Goal: Communication & Community: Ask a question

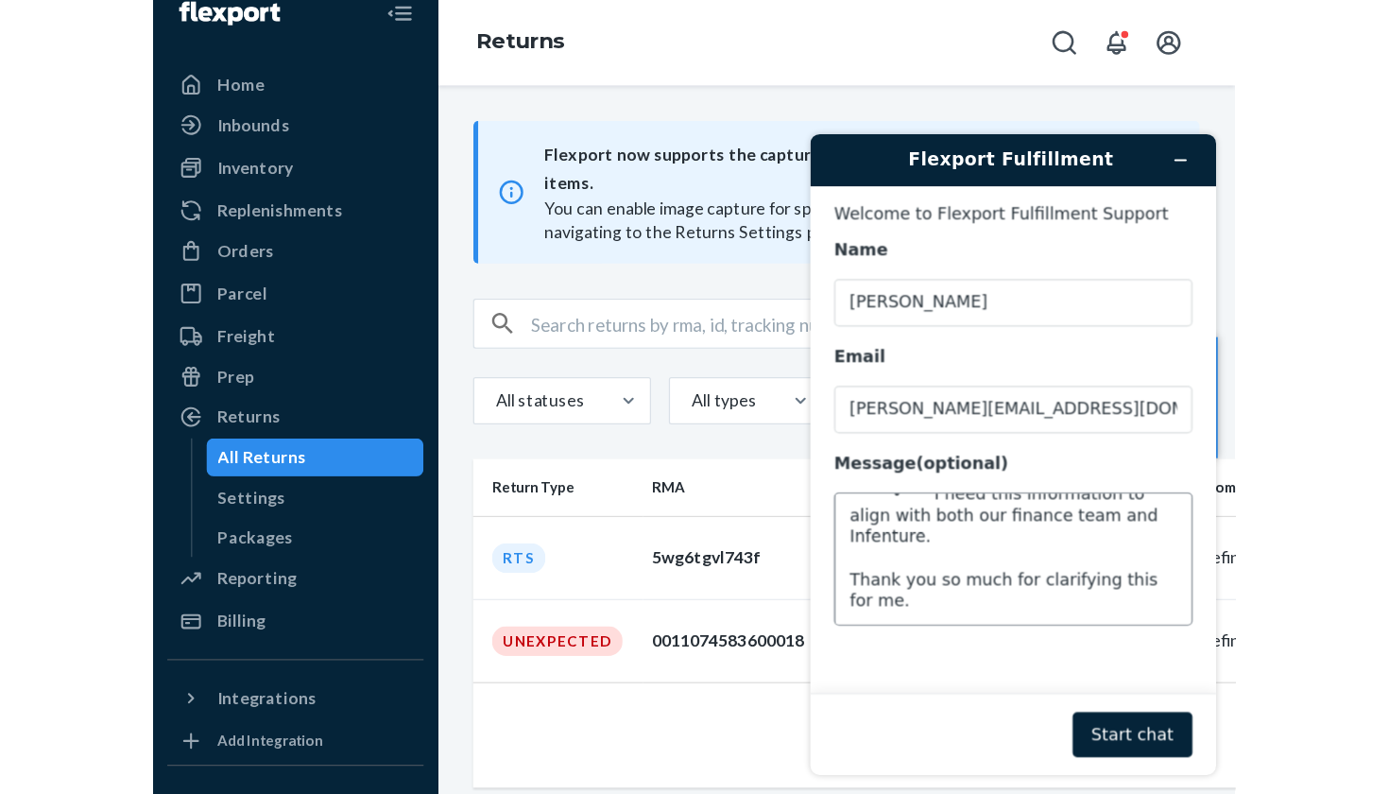
scroll to position [297, 0]
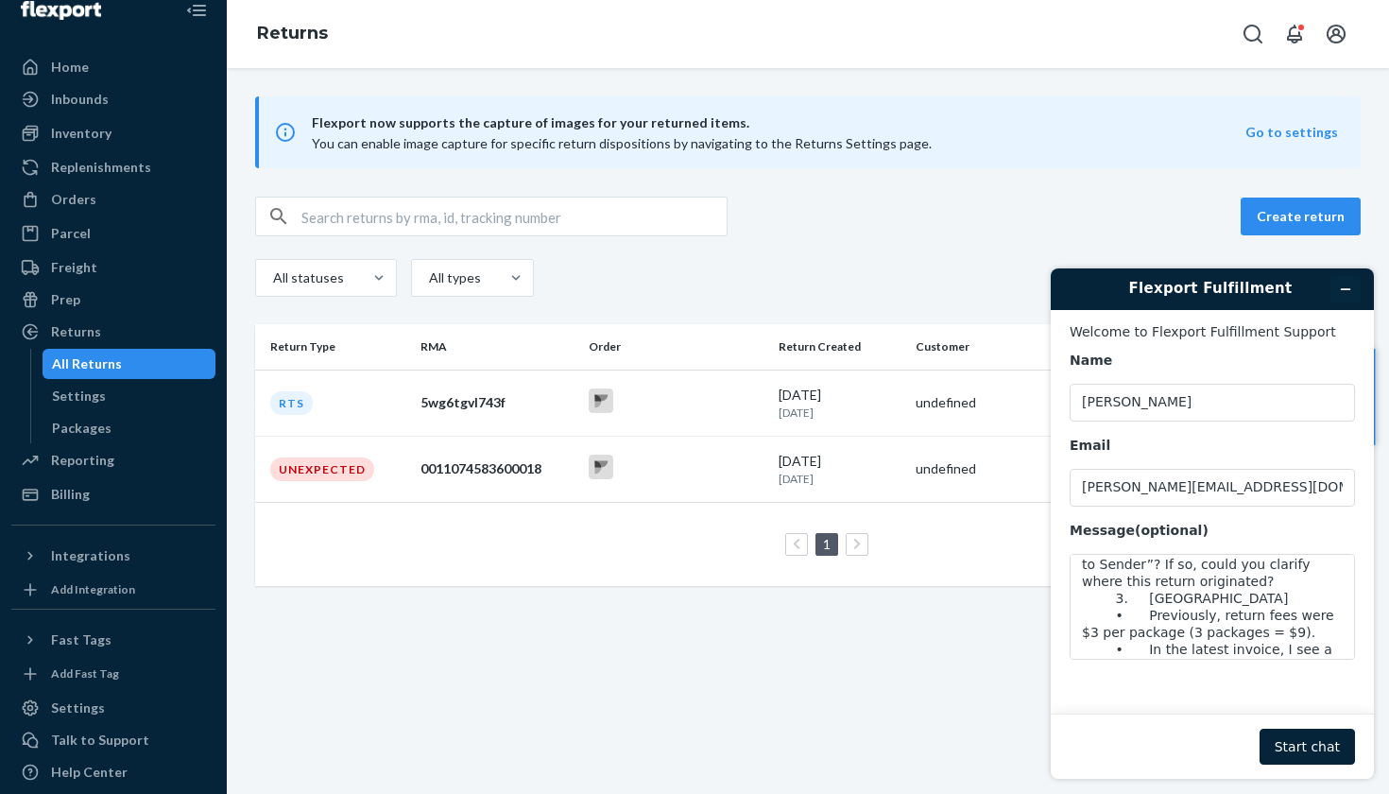
click at [861, 281] on button "Minimise widget" at bounding box center [1345, 289] width 30 height 26
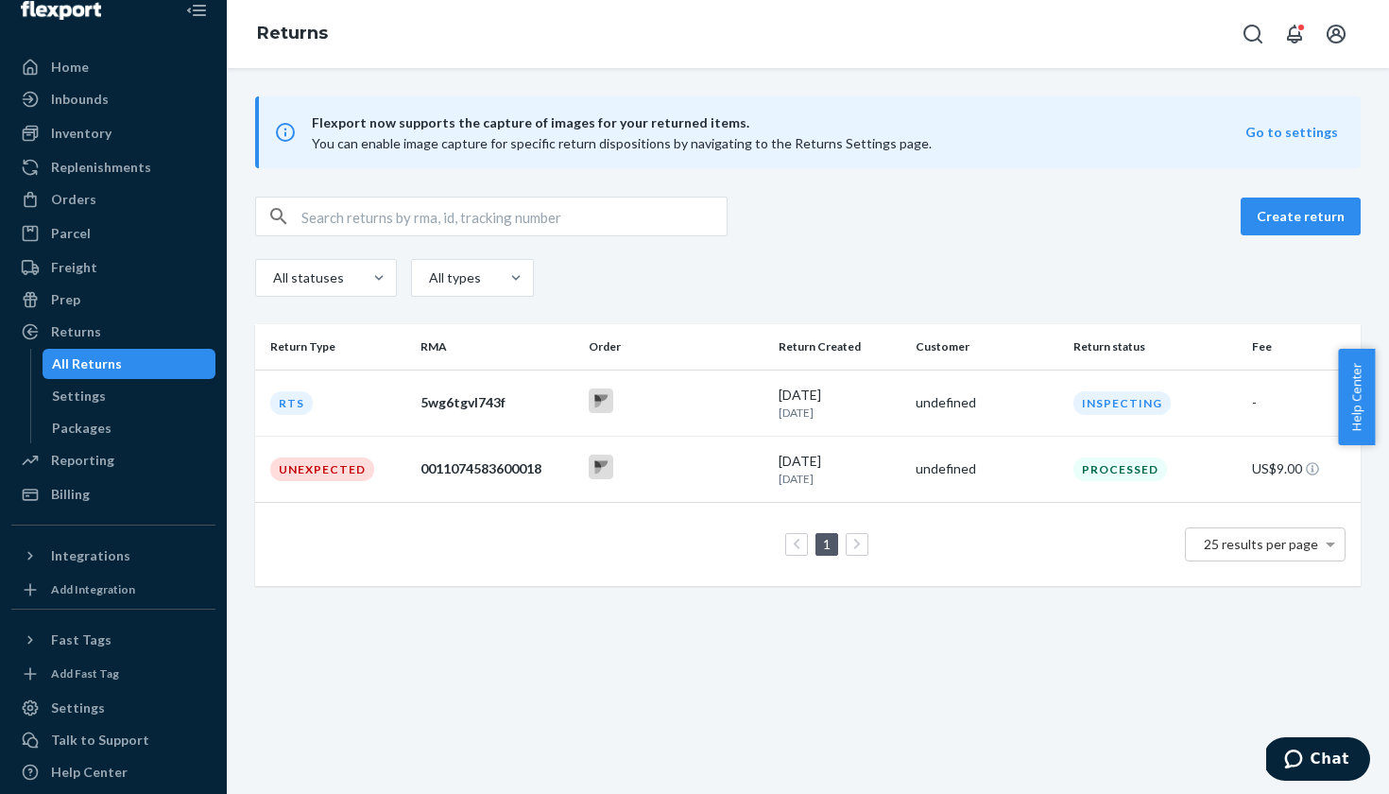
click at [861, 631] on button "Chat" at bounding box center [1316, 758] width 107 height 43
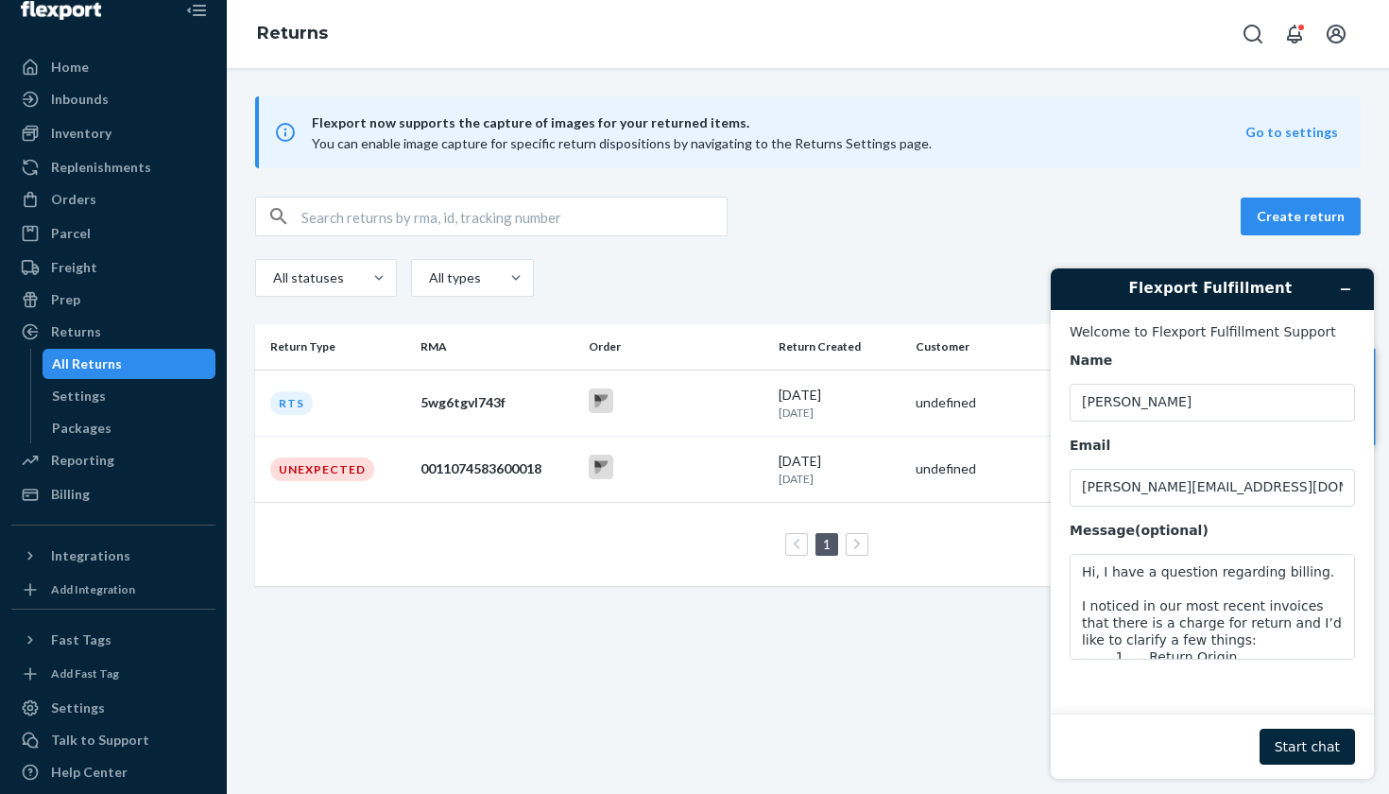
click at [861, 631] on button "Start chat" at bounding box center [1307, 747] width 95 height 36
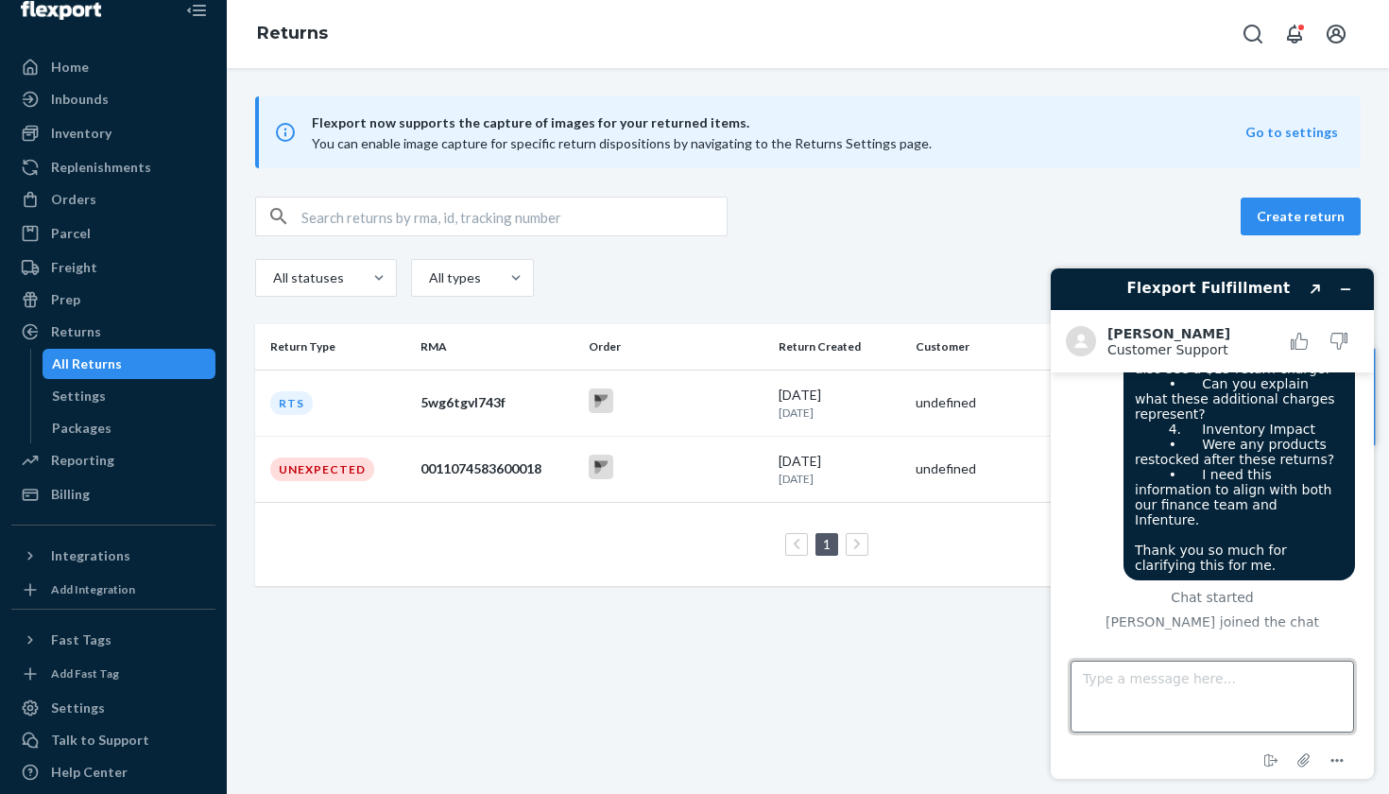
click at [861, 631] on textarea "Type a message here..." at bounding box center [1212, 696] width 283 height 72
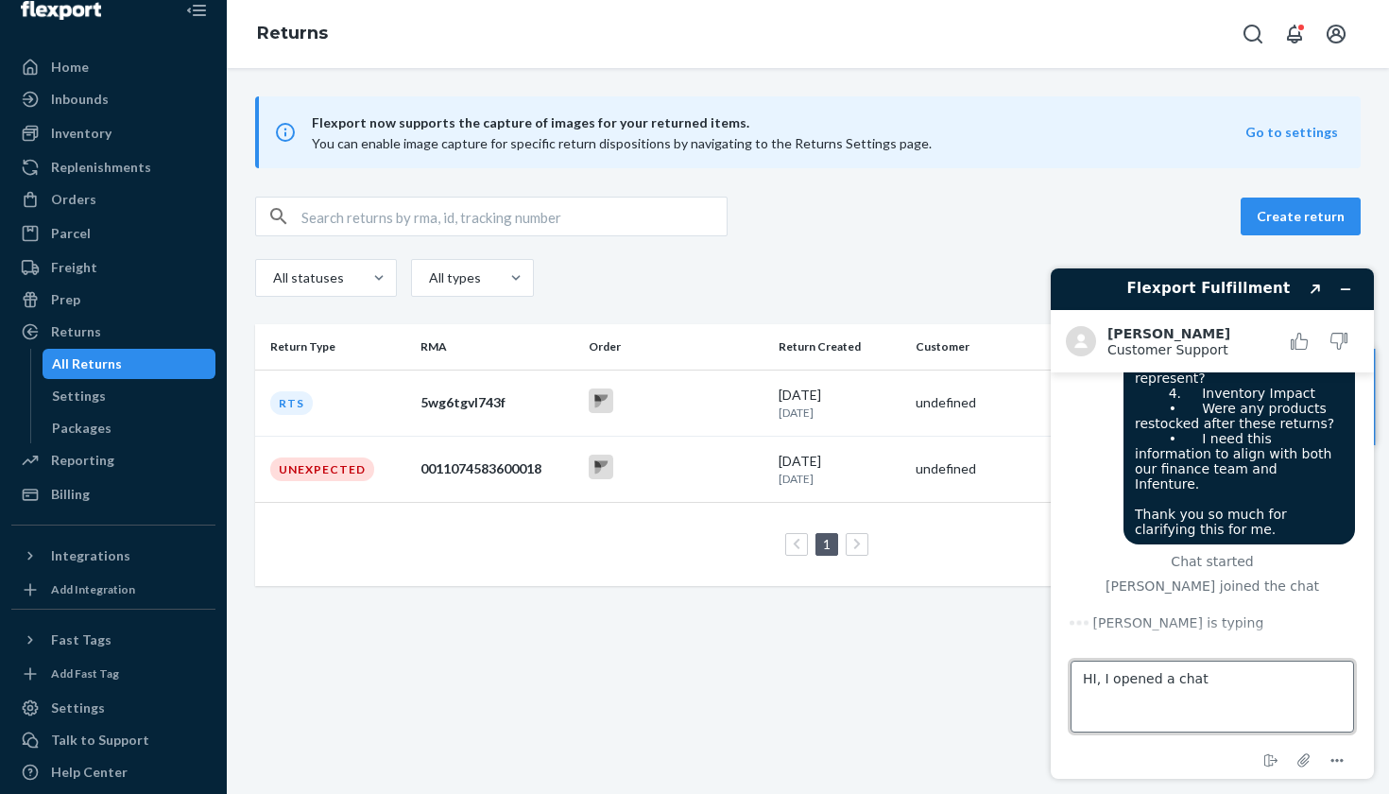
scroll to position [534, 0]
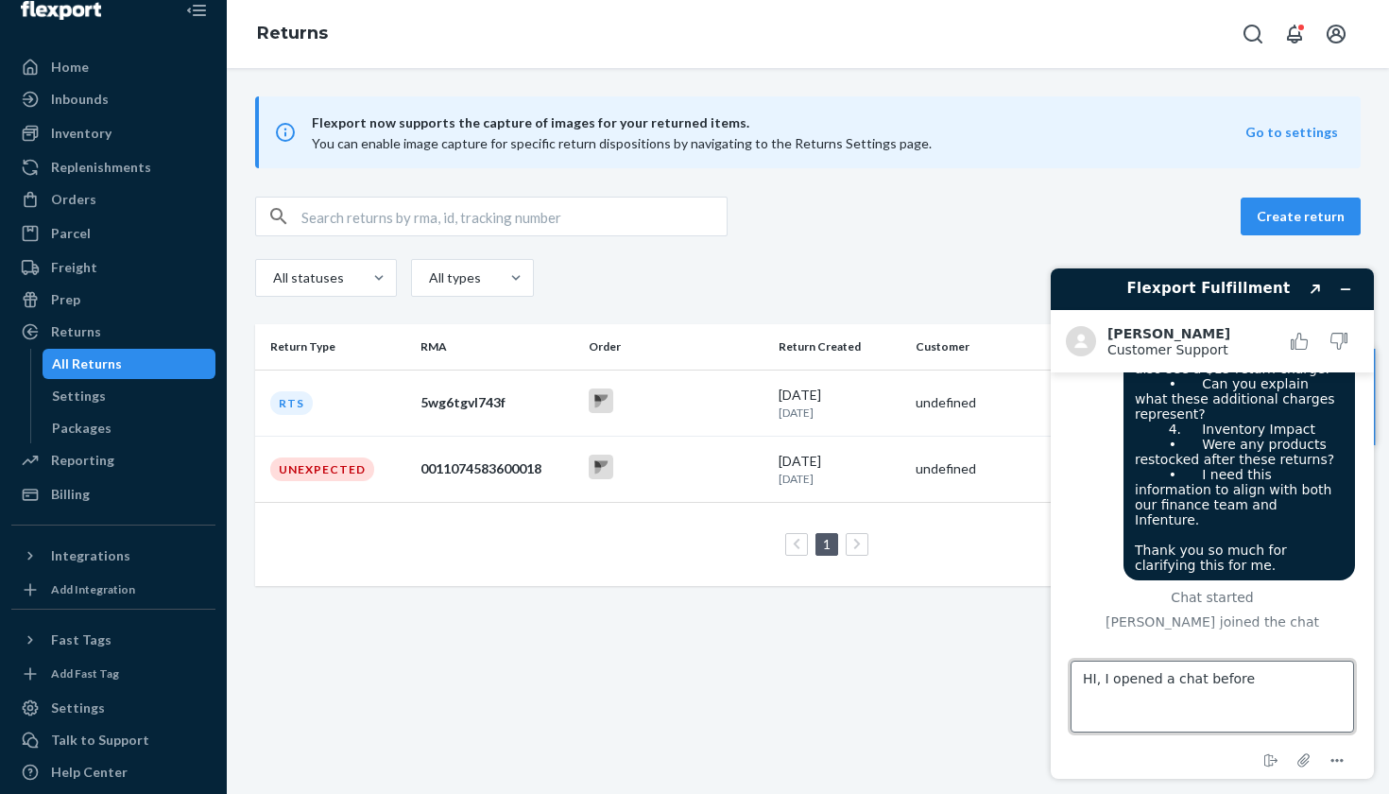
type textarea "HI, I opened a chat before"
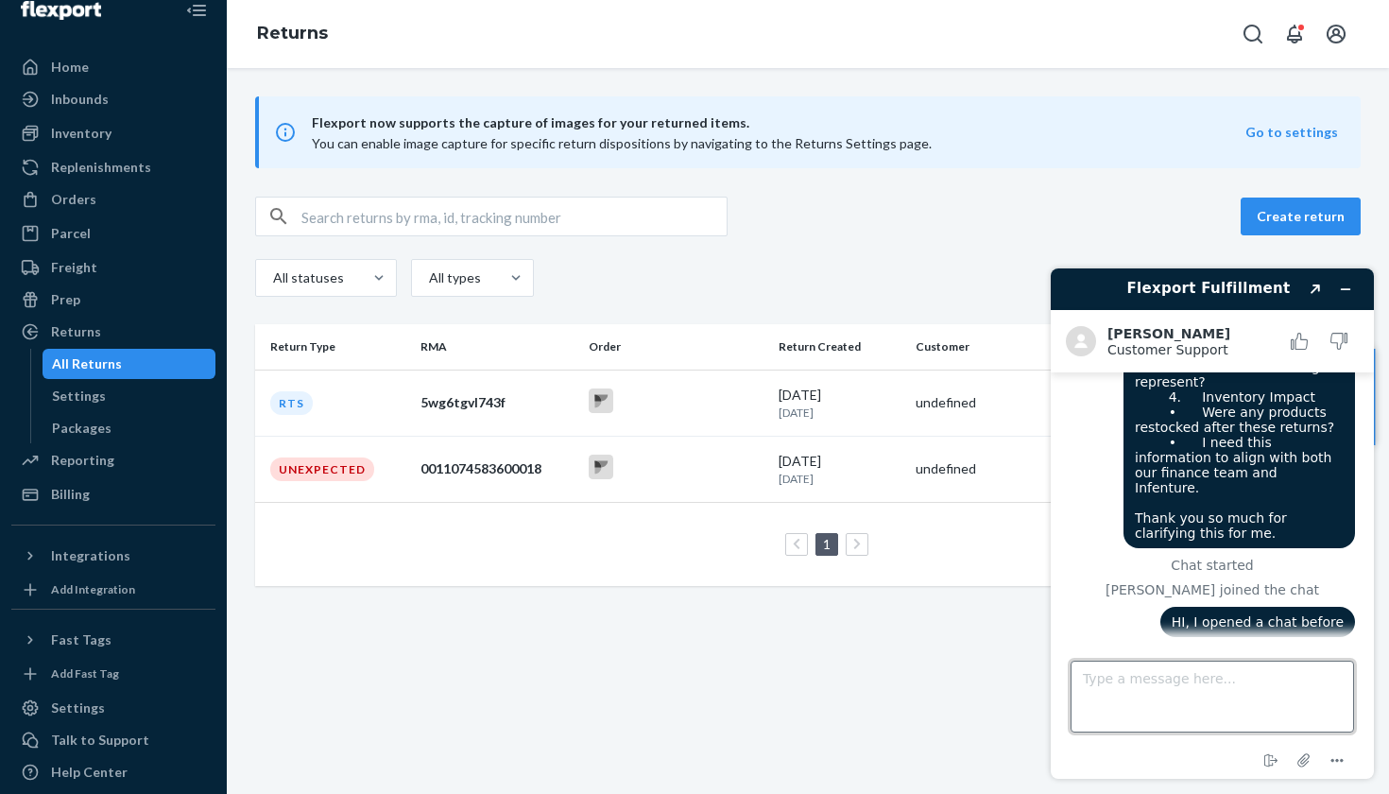
scroll to position [574, 0]
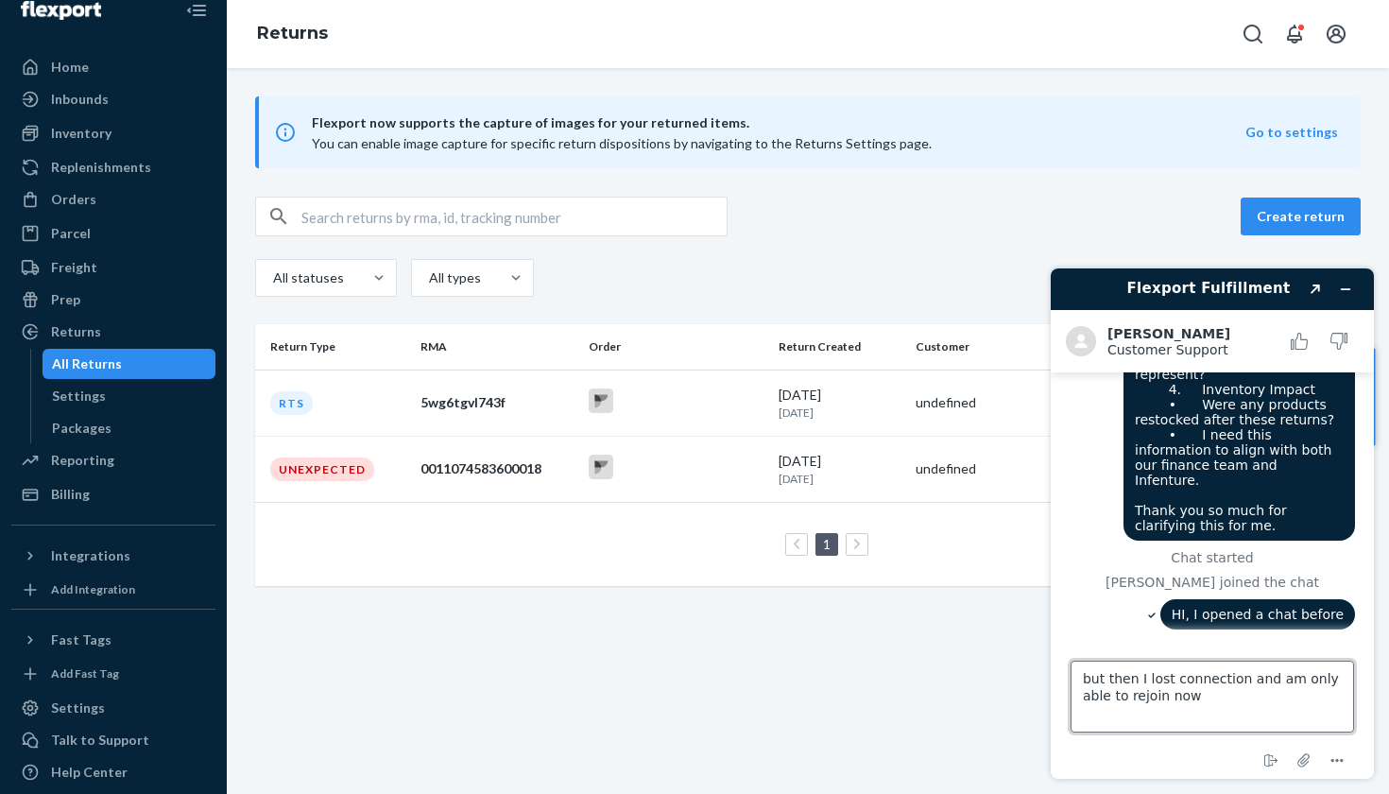
type textarea "but then I lost connection and am only able to rejoin now"
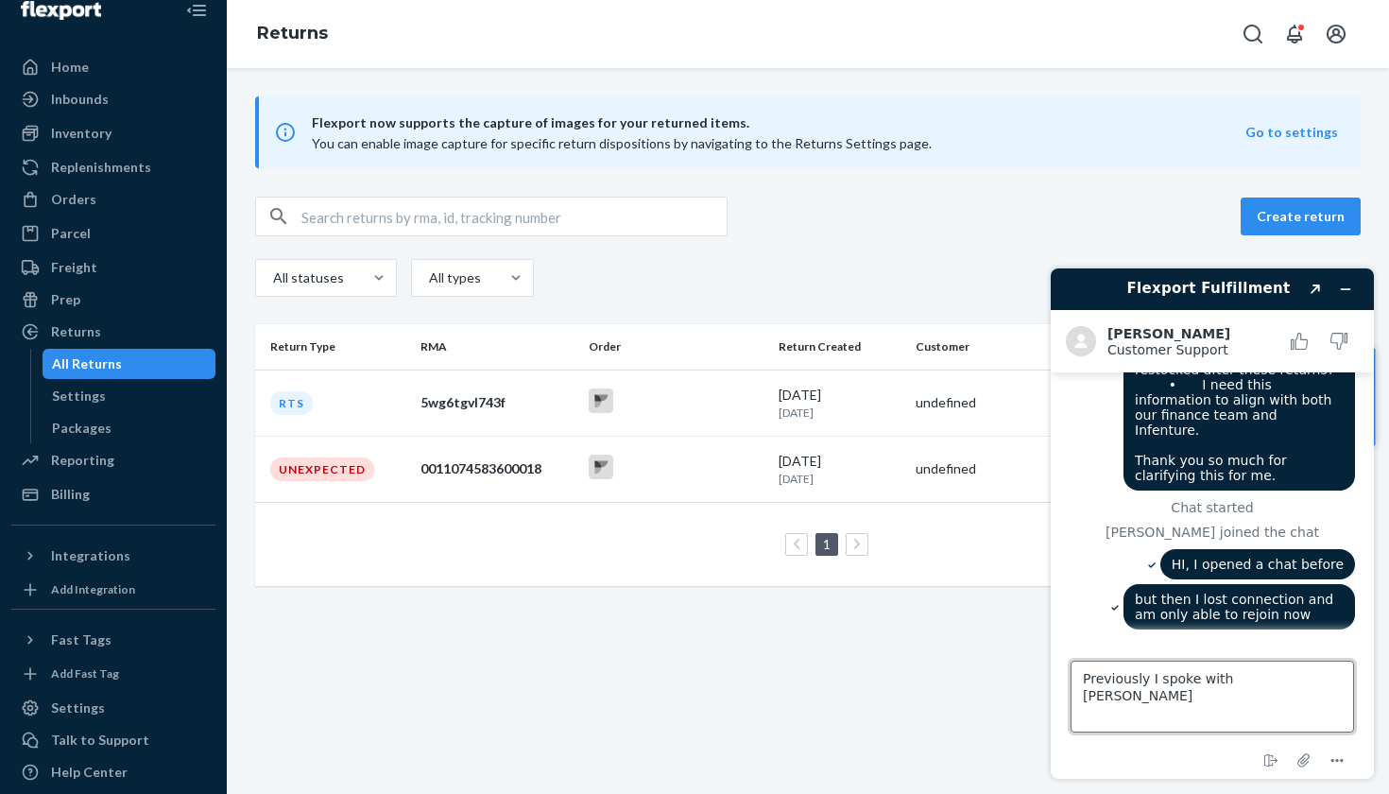
type textarea "Previously I spoke with [PERSON_NAME]"
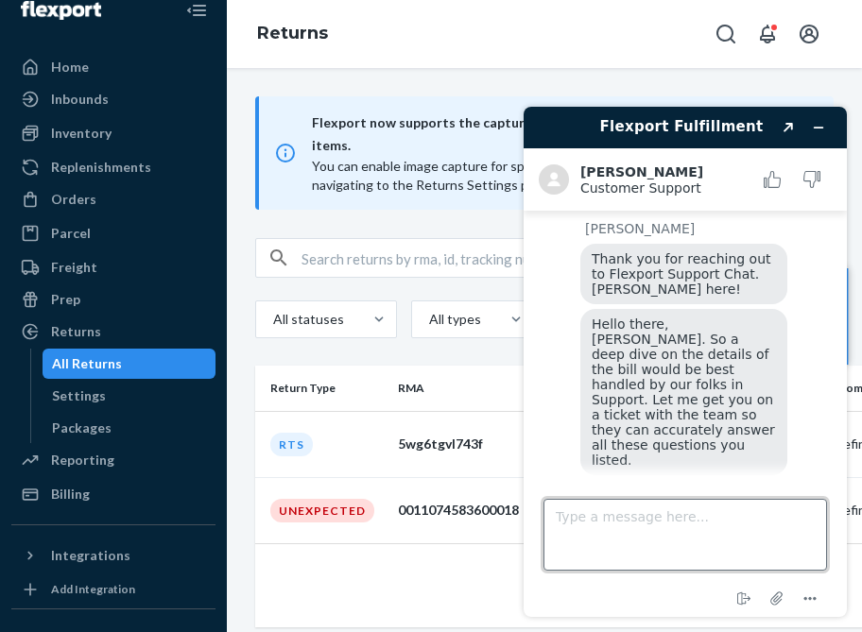
scroll to position [966, 0]
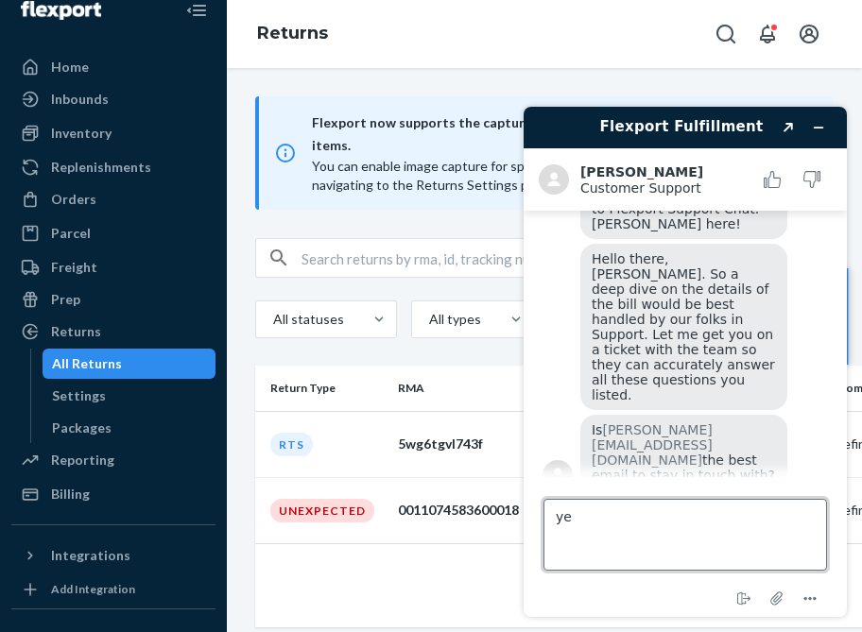
type textarea "yes"
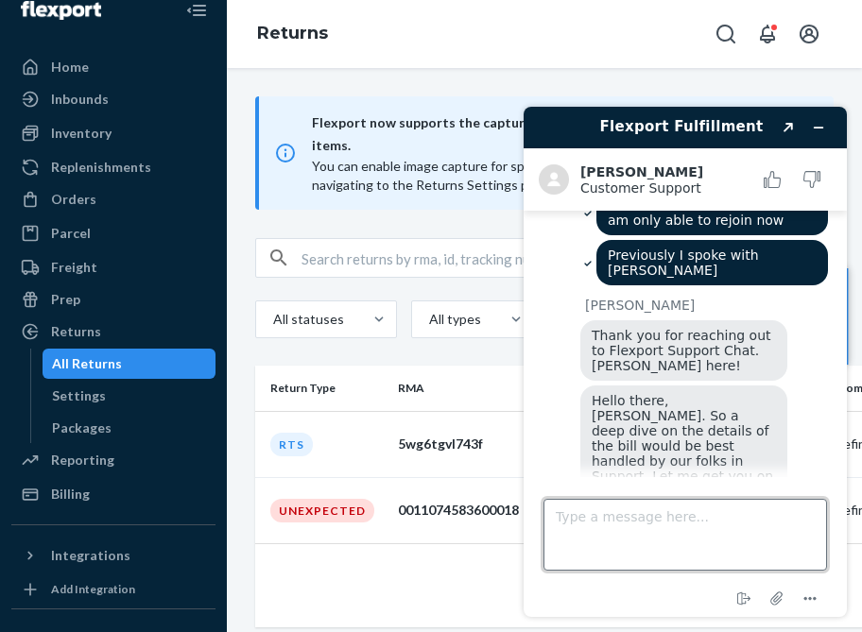
scroll to position [822, 0]
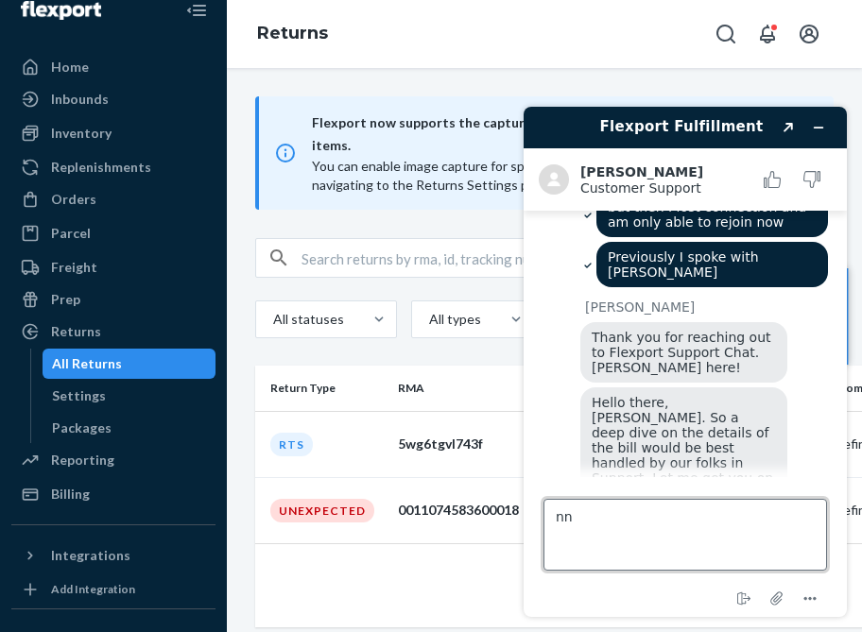
type textarea "n"
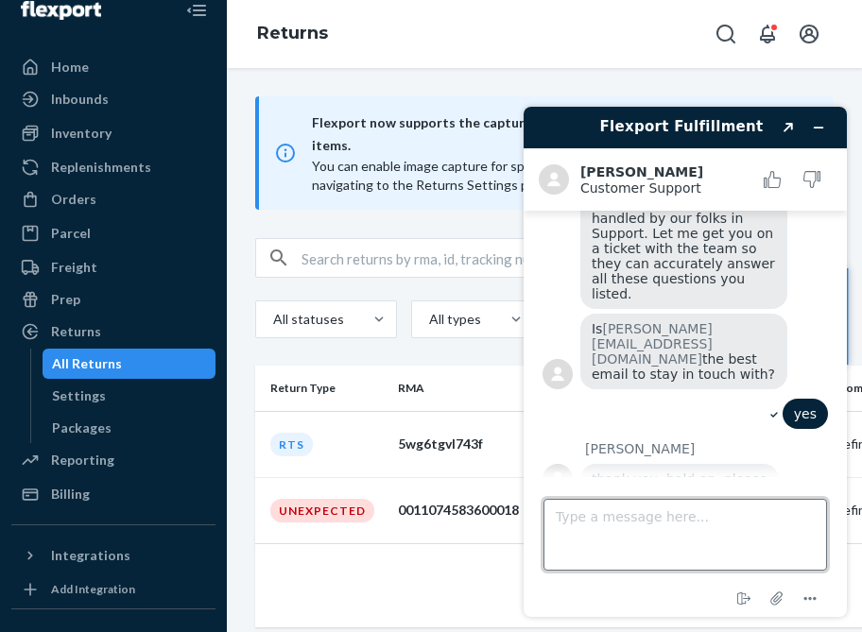
scroll to position [0, 0]
type textarea "okay"
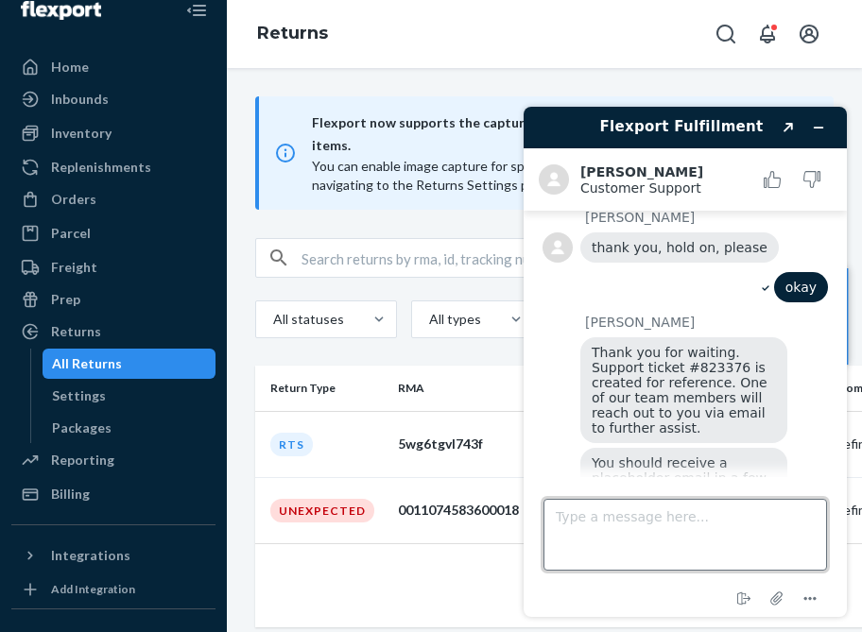
scroll to position [1348, 0]
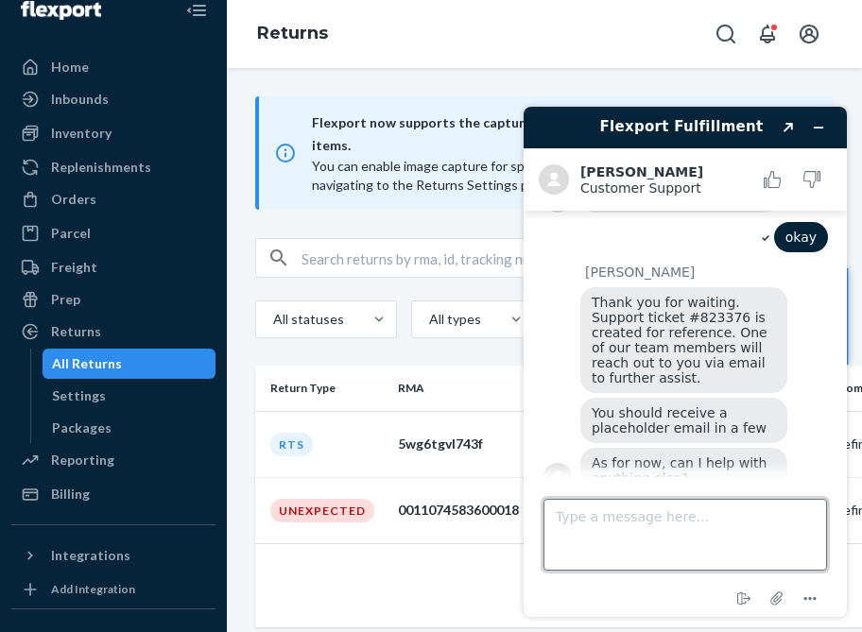
click at [624, 512] on textarea "Type a message here..." at bounding box center [684, 535] width 283 height 72
type textarea "nope"
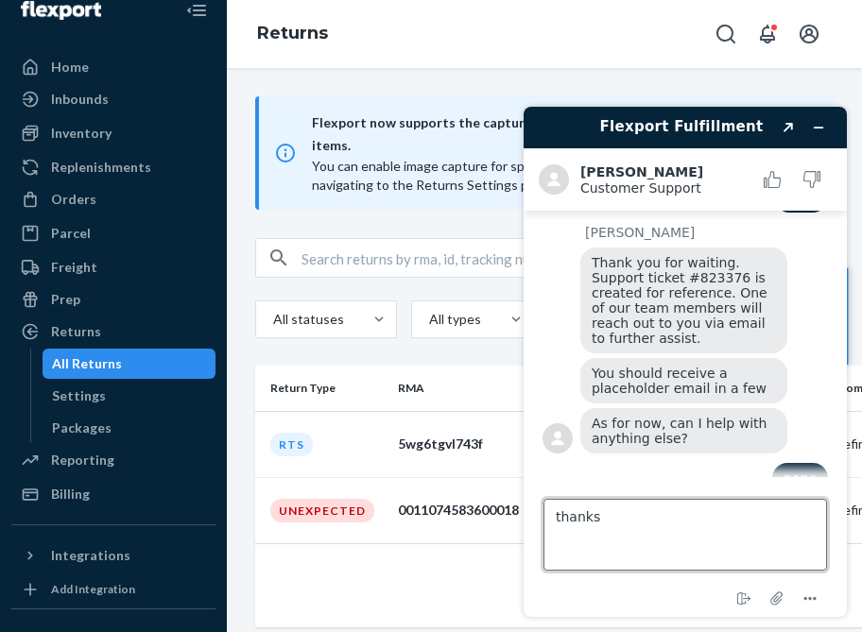
type textarea "thanks"
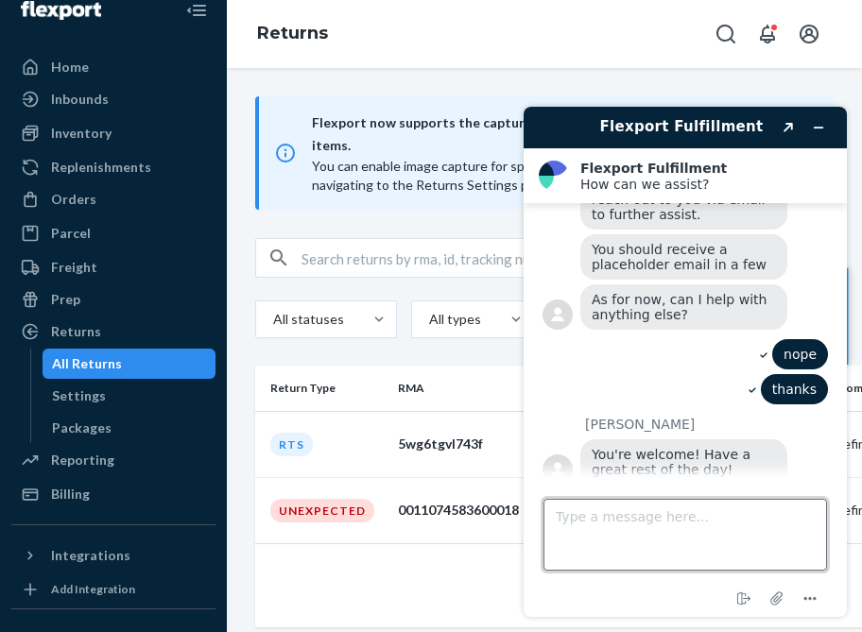
scroll to position [1593, 0]
